Goal: Task Accomplishment & Management: Manage account settings

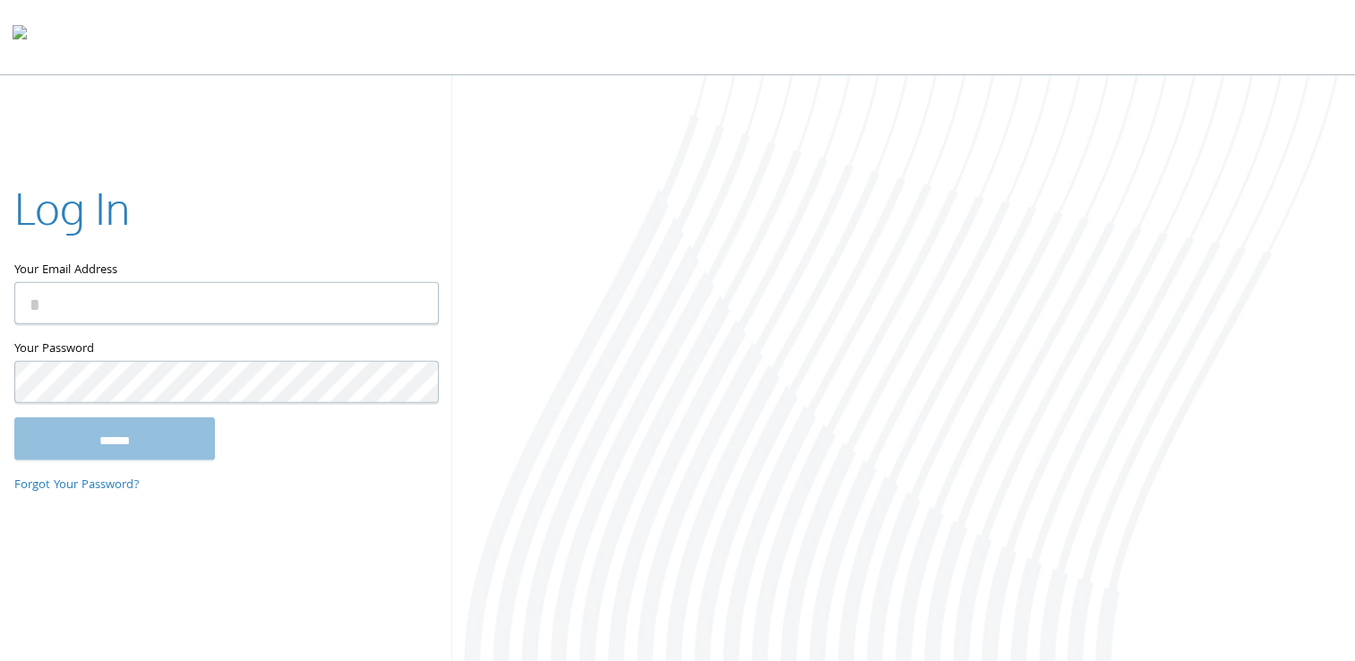
type input "**********"
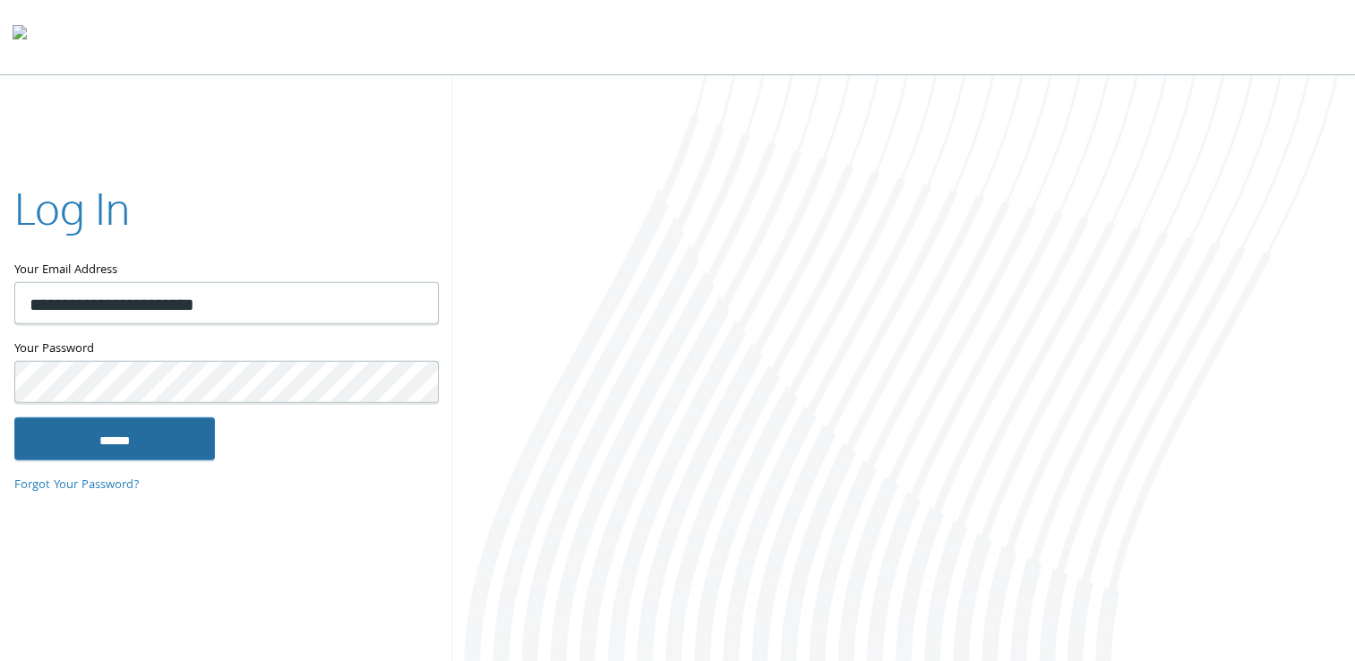
click at [77, 435] on input "******" at bounding box center [114, 437] width 201 height 43
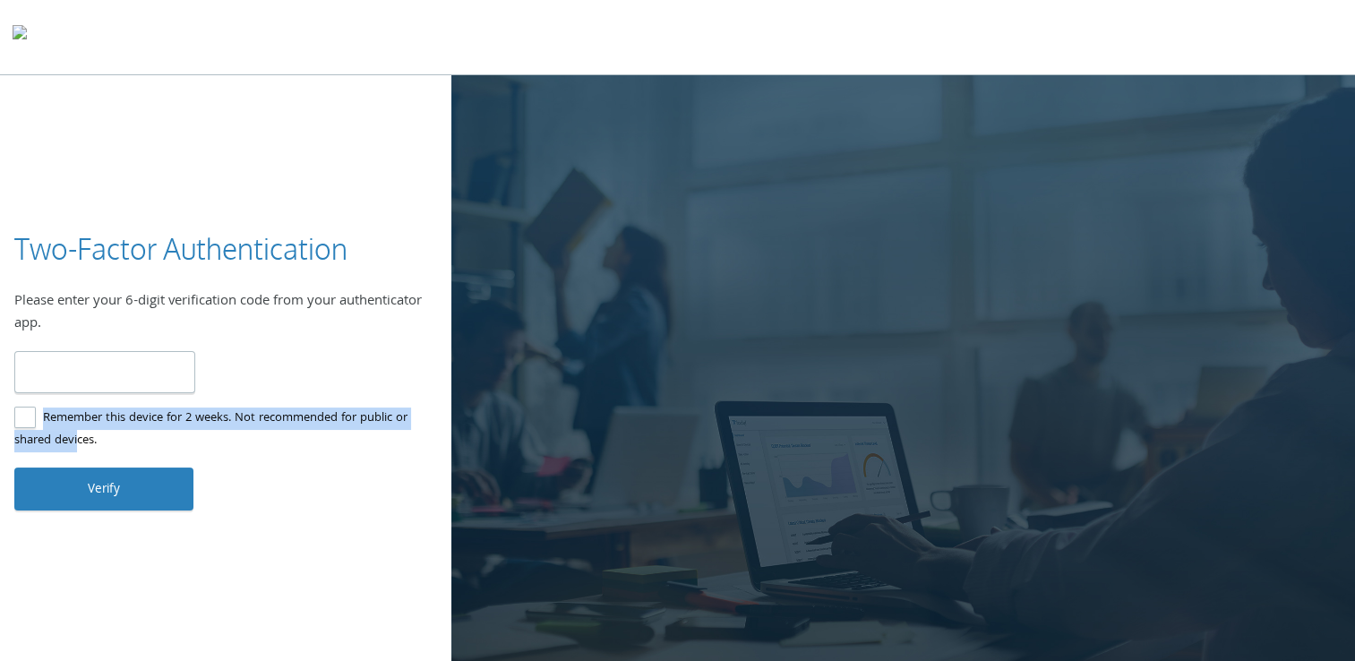
drag, startPoint x: 0, startPoint y: 0, endPoint x: 152, endPoint y: 379, distance: 408.2
click at [152, 379] on div "Two-Factor Authentication Please enter your 6-digit verification code from your…" at bounding box center [225, 369] width 451 height 281
